Goal: Task Accomplishment & Management: Manage account settings

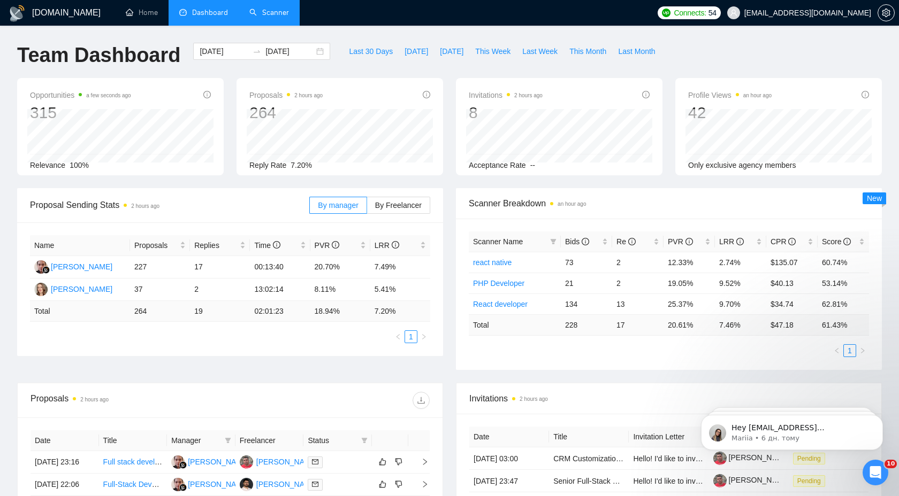
click at [289, 8] on link "Scanner" at bounding box center [269, 12] width 40 height 9
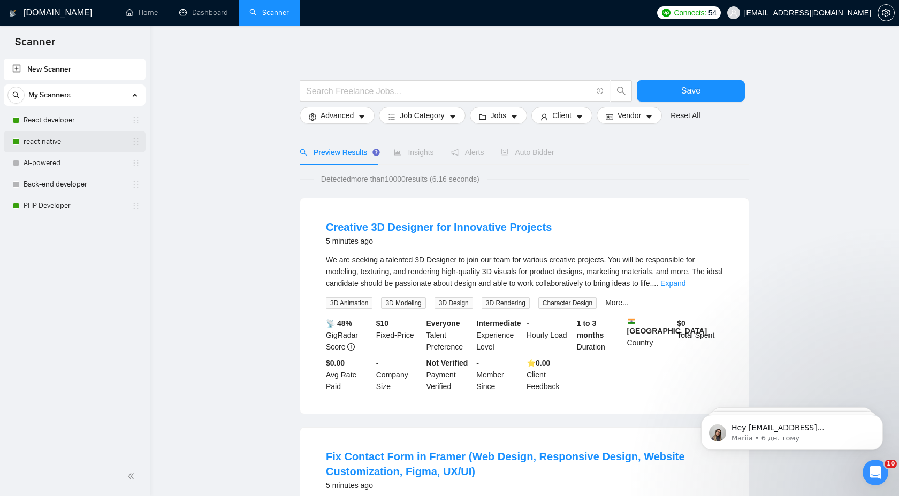
click at [77, 135] on link "react native" at bounding box center [75, 141] width 102 height 21
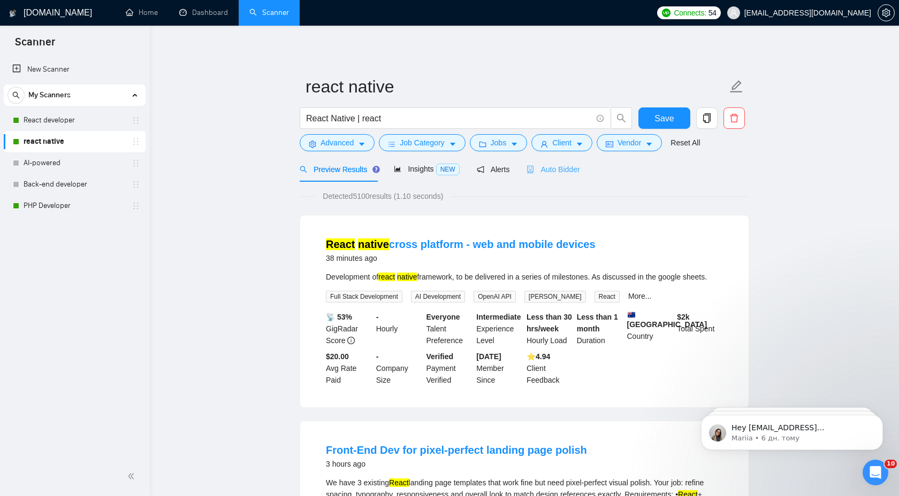
click at [565, 179] on div "Auto Bidder" at bounding box center [552, 169] width 53 height 25
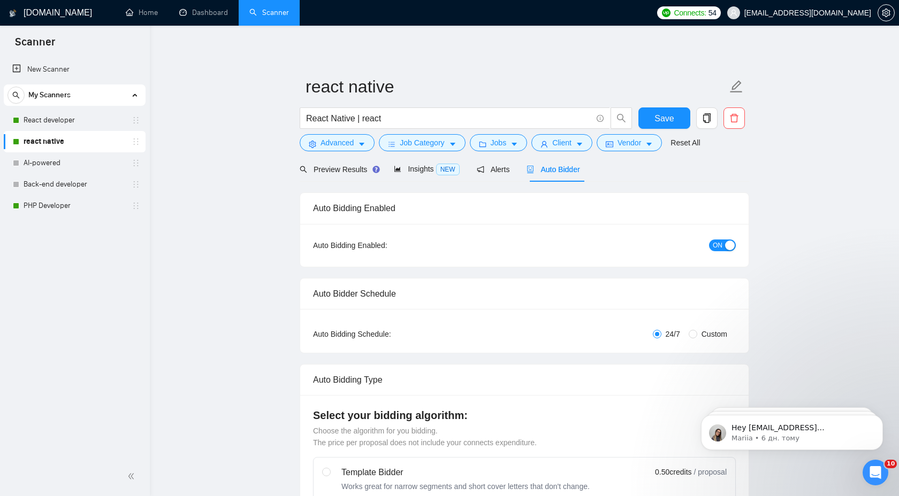
click at [711, 248] on button "ON" at bounding box center [722, 246] width 27 height 12
click at [676, 112] on button "Save" at bounding box center [664, 118] width 52 height 21
click at [80, 121] on link "React developer" at bounding box center [75, 120] width 102 height 21
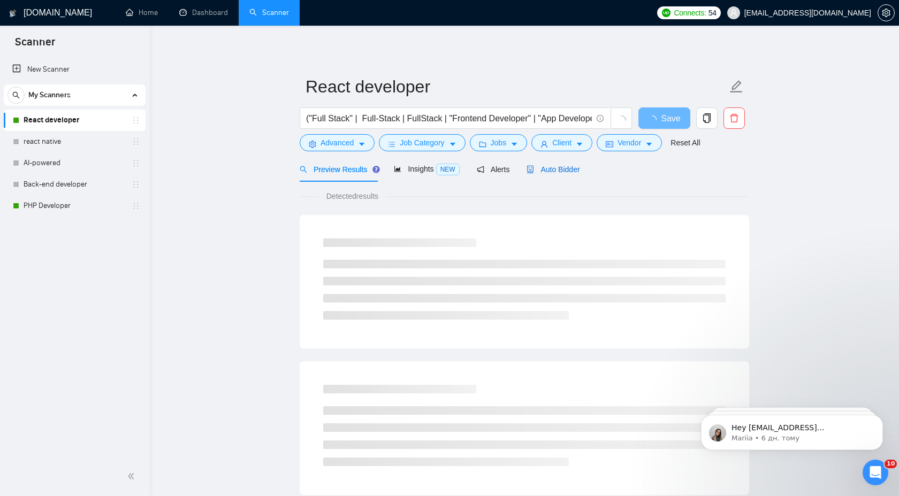
click at [579, 171] on span "Auto Bidder" at bounding box center [552, 169] width 53 height 9
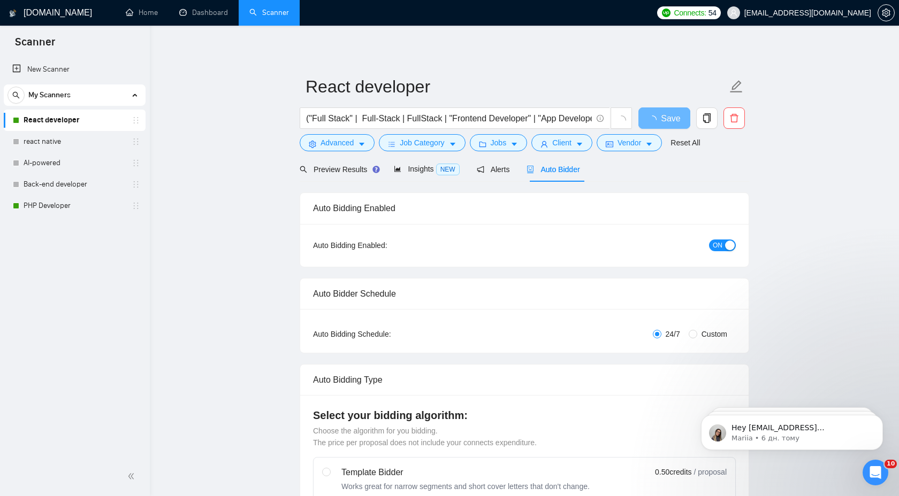
click at [718, 247] on span "ON" at bounding box center [718, 246] width 10 height 12
click at [676, 124] on button "Save" at bounding box center [664, 118] width 52 height 21
click at [98, 209] on link "PHP Developer" at bounding box center [75, 205] width 102 height 21
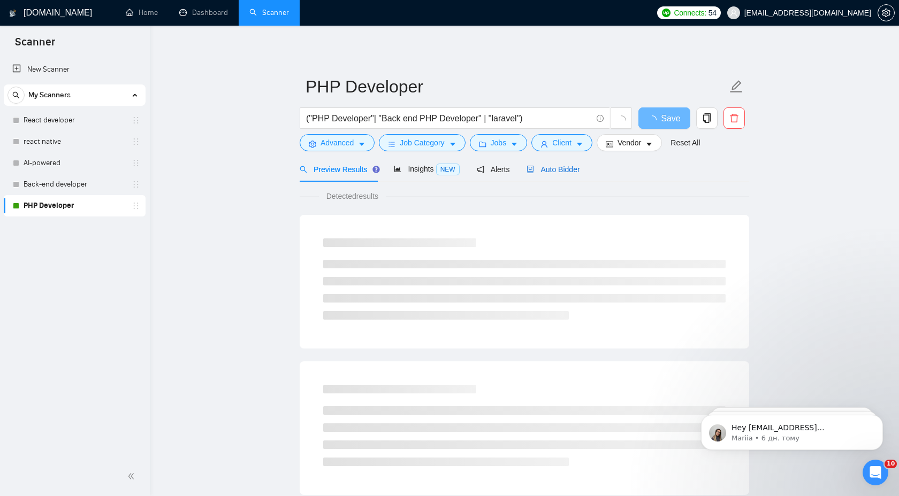
click at [578, 167] on span "Auto Bidder" at bounding box center [552, 169] width 53 height 9
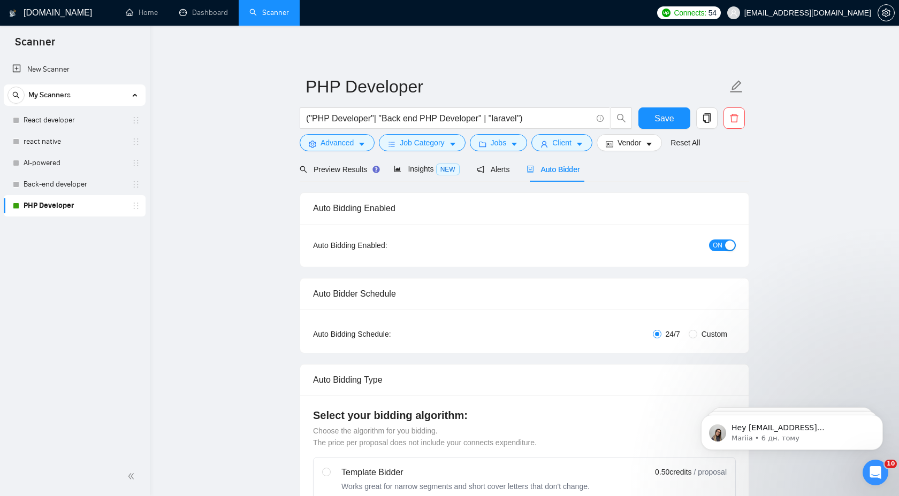
click at [729, 242] on div "button" at bounding box center [730, 246] width 10 height 10
click at [648, 118] on button "Save" at bounding box center [664, 118] width 52 height 21
click at [727, 250] on span "OFF" at bounding box center [725, 246] width 13 height 12
click at [676, 123] on div "Reset all filters" at bounding box center [690, 122] width 58 height 18
click at [649, 112] on button "Save" at bounding box center [664, 118] width 52 height 21
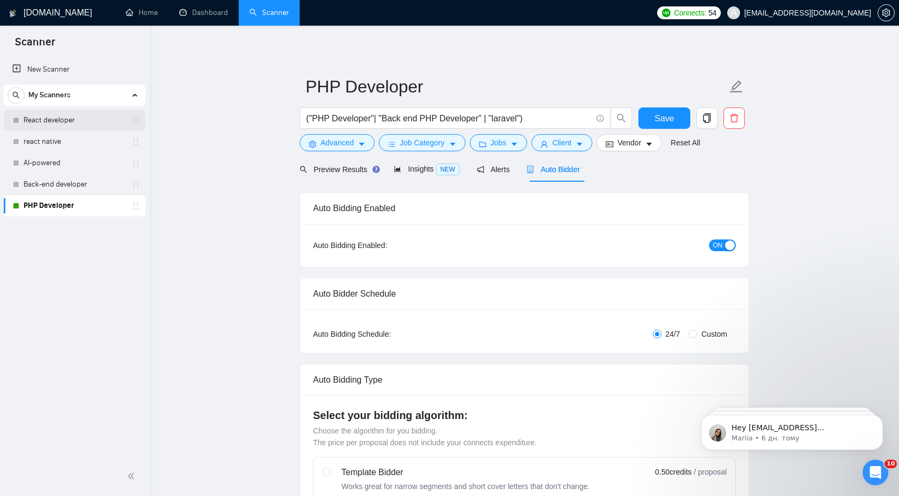
click at [94, 129] on link "React developer" at bounding box center [75, 120] width 102 height 21
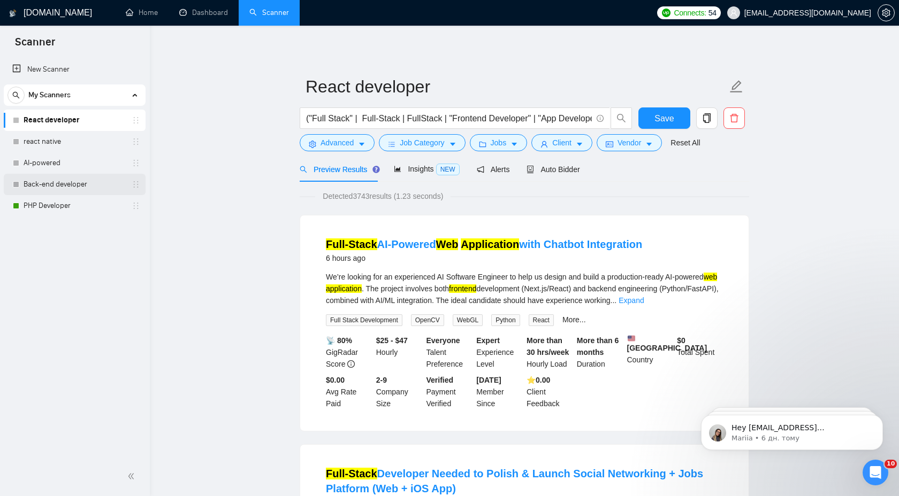
click at [103, 185] on link "Back-end developer" at bounding box center [75, 184] width 102 height 21
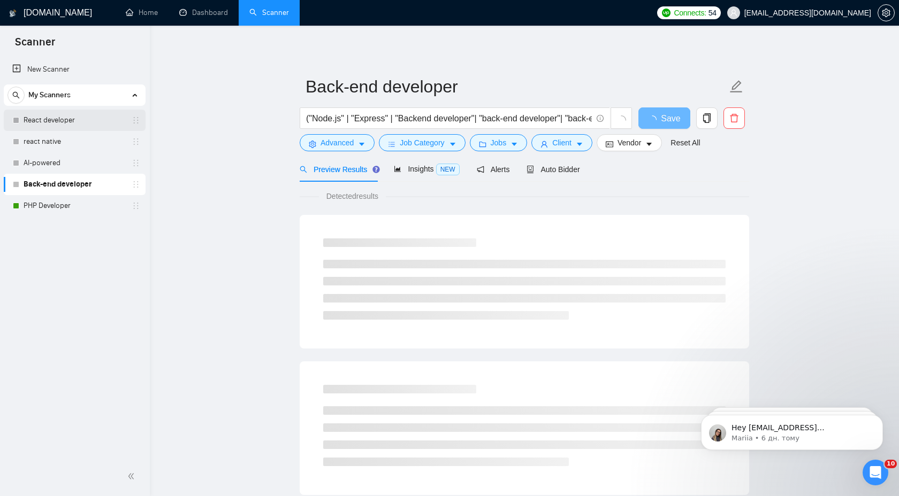
click at [95, 117] on link "React developer" at bounding box center [75, 120] width 102 height 21
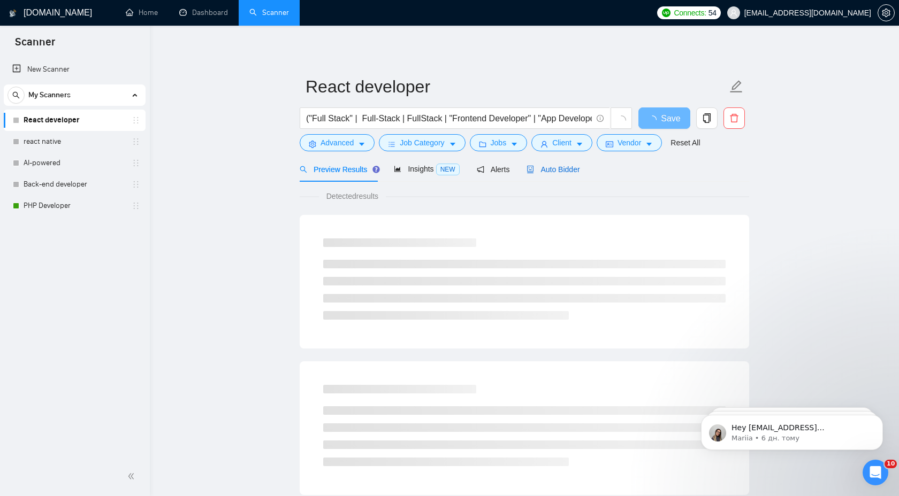
click at [568, 174] on div "Auto Bidder" at bounding box center [552, 170] width 53 height 12
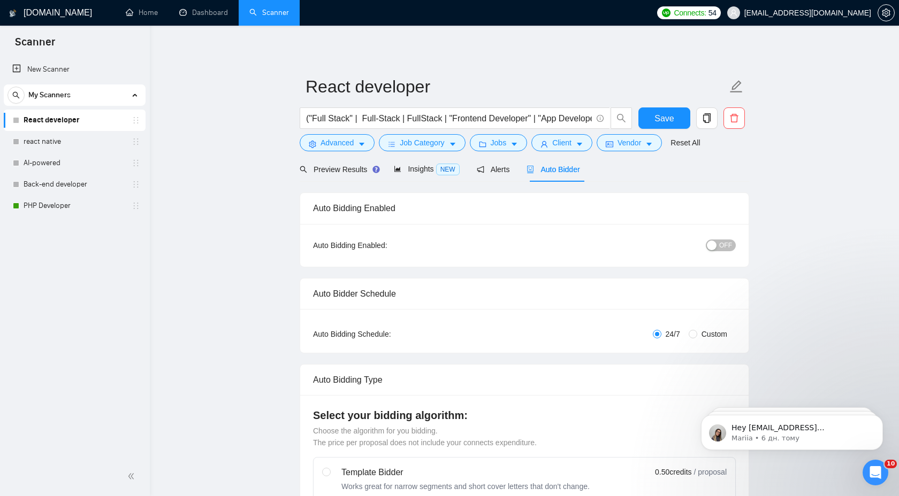
click at [733, 249] on button "OFF" at bounding box center [721, 246] width 30 height 12
click at [664, 112] on span "Save" at bounding box center [663, 118] width 19 height 13
click at [50, 138] on link "react native" at bounding box center [75, 141] width 102 height 21
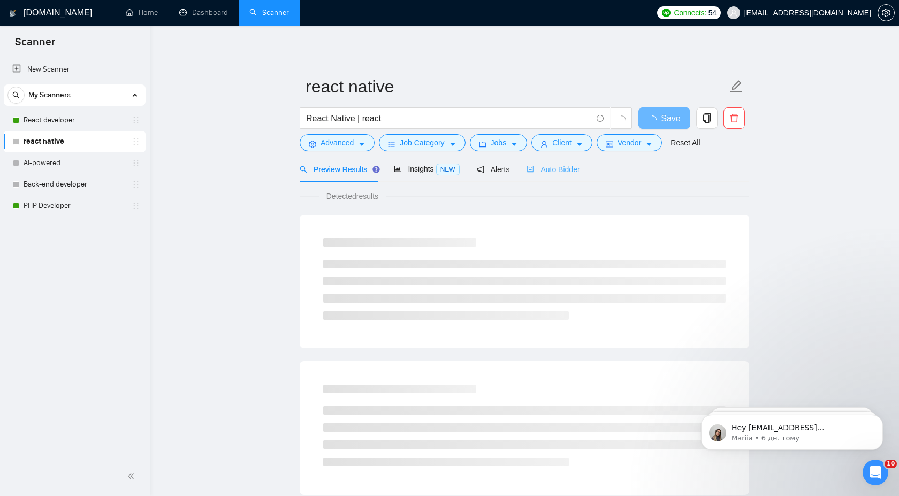
click at [578, 176] on div "Auto Bidder" at bounding box center [552, 169] width 53 height 25
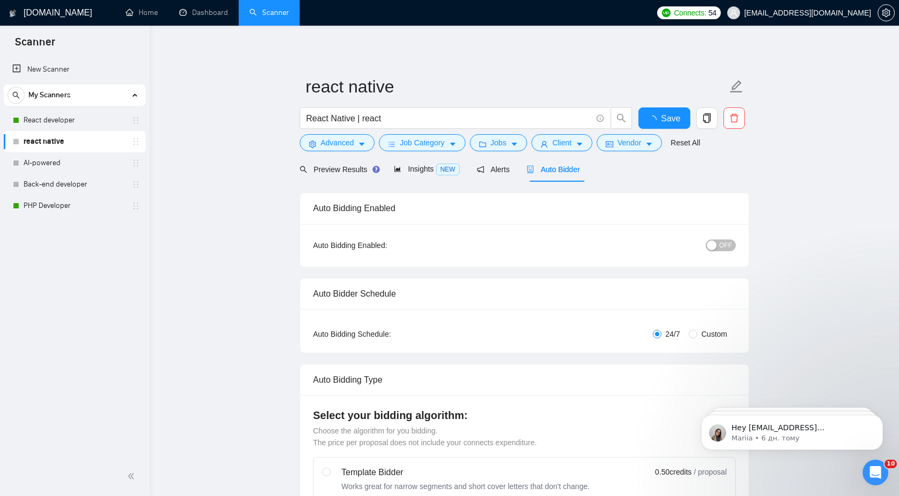
click at [732, 248] on button "OFF" at bounding box center [721, 246] width 30 height 12
click at [672, 123] on span "Save" at bounding box center [663, 118] width 19 height 13
click at [724, 248] on button "ON" at bounding box center [722, 246] width 27 height 12
click at [675, 112] on button "Save" at bounding box center [664, 118] width 52 height 21
